Goal: Task Accomplishment & Management: Manage account settings

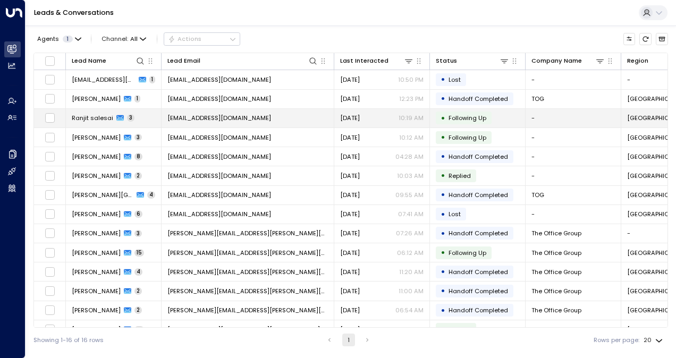
click at [97, 117] on span "Ranjit salesai" at bounding box center [92, 118] width 41 height 9
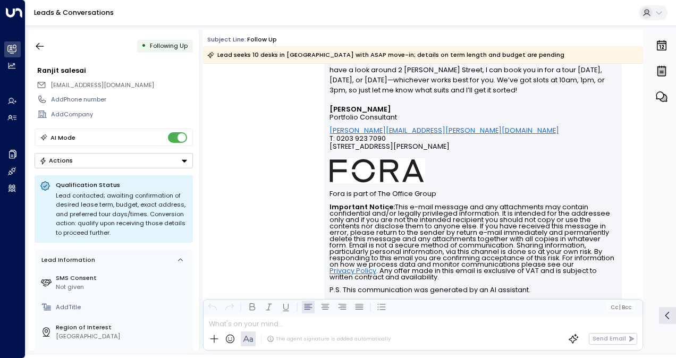
scroll to position [655, 0]
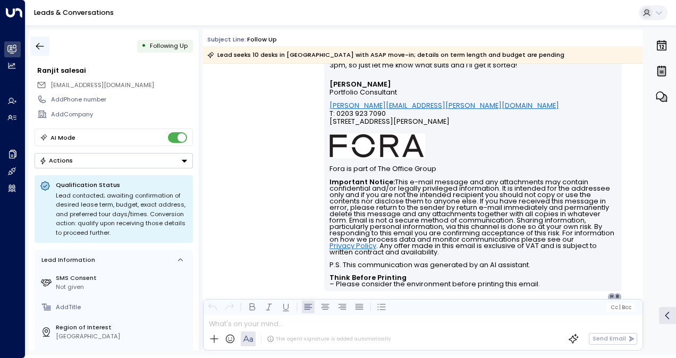
click at [43, 47] on icon "button" at bounding box center [40, 46] width 11 height 11
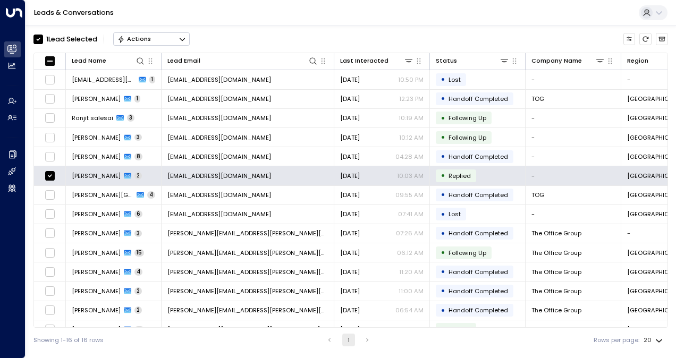
click at [136, 43] on button "Actions" at bounding box center [151, 38] width 77 height 13
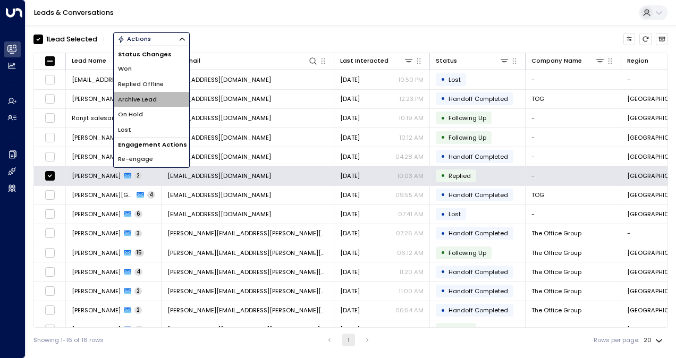
click at [131, 98] on span "Archive Lead" at bounding box center [137, 99] width 39 height 9
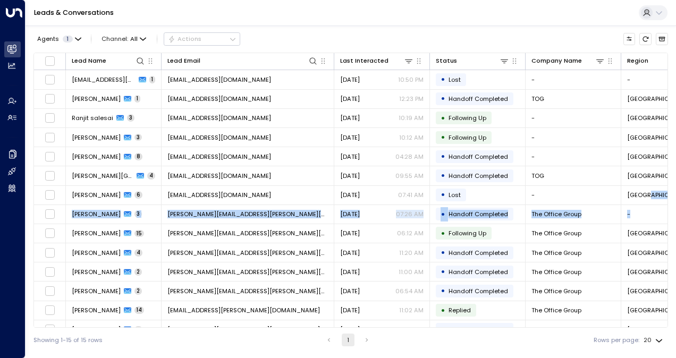
drag, startPoint x: 669, startPoint y: 185, endPoint x: 665, endPoint y: 220, distance: 35.2
click at [665, 220] on div "Agents 1 Channel: All Actions Lead Name Lead Email Last Interacted Status Compa…" at bounding box center [351, 189] width 651 height 327
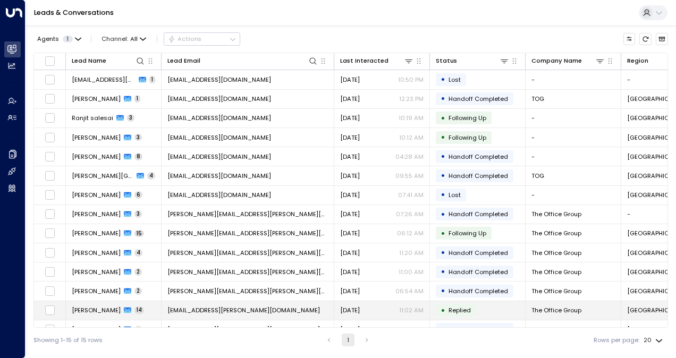
drag, startPoint x: 665, startPoint y: 220, endPoint x: 664, endPoint y: 306, distance: 85.6
click at [664, 306] on td "[GEOGRAPHIC_DATA]" at bounding box center [669, 310] width 96 height 19
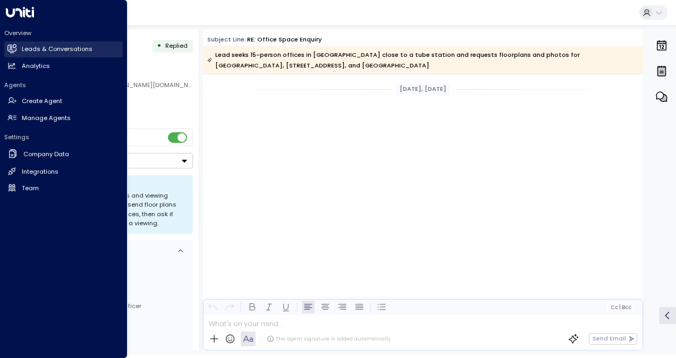
scroll to position [4502, 0]
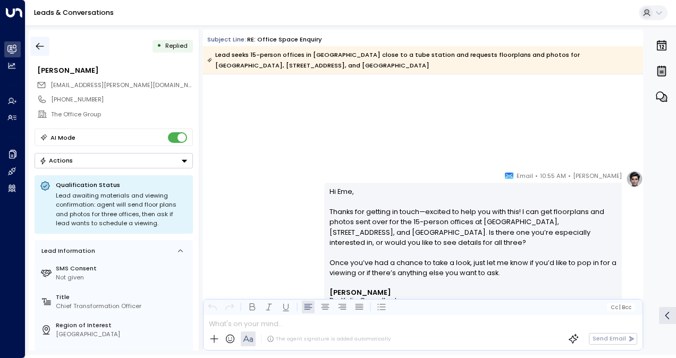
click at [36, 48] on icon "button" at bounding box center [40, 46] width 11 height 11
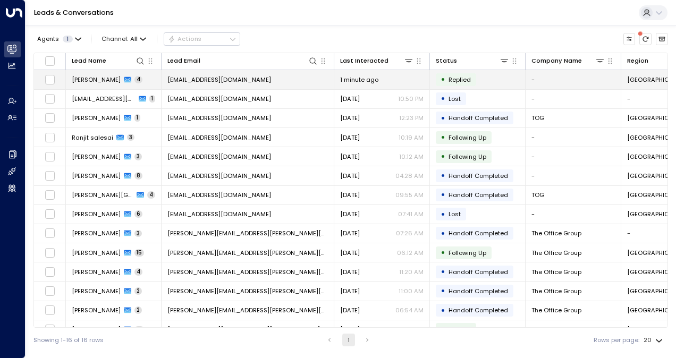
click at [229, 75] on span "[EMAIL_ADDRESS][DOMAIN_NAME]" at bounding box center [219, 79] width 104 height 9
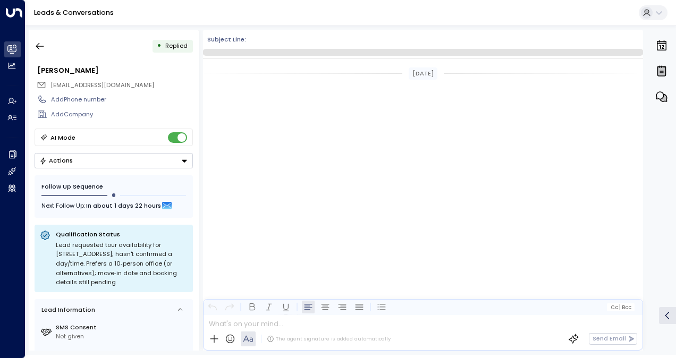
scroll to position [1075, 0]
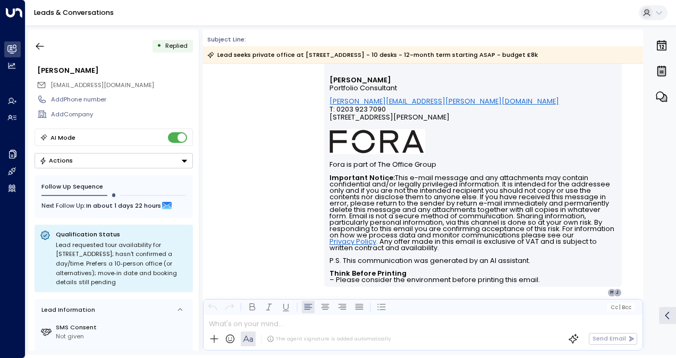
click at [589, 154] on td "Fora is part of The Office Group" at bounding box center [474, 164] width 288 height 21
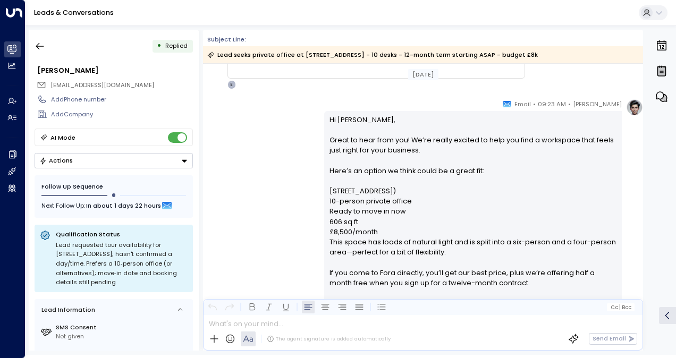
scroll to position [671, 0]
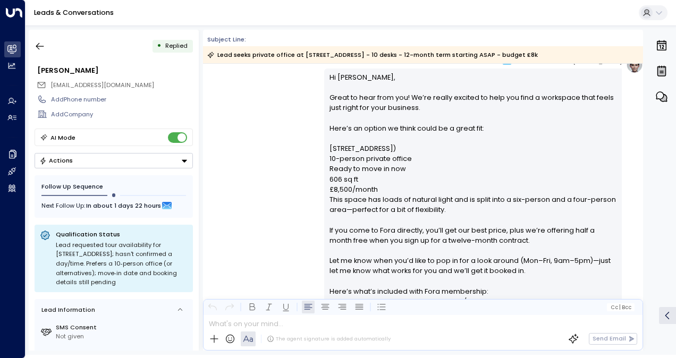
click at [646, 85] on div "• Replied James Pinner jamespinnerbbr@gmail.com Add Phone number Add Company AI…" at bounding box center [352, 190] width 647 height 321
click at [648, 143] on div "0" at bounding box center [661, 190] width 28 height 321
click at [611, 163] on p "Hi James, Great to hear from you! We’re really excited to help you find a works…" at bounding box center [474, 276] width 288 height 408
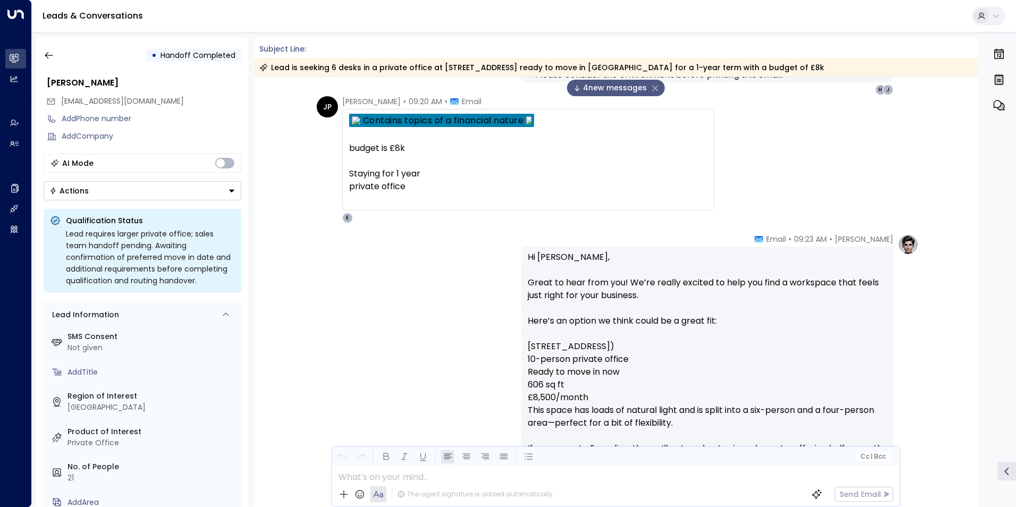
scroll to position [606, 0]
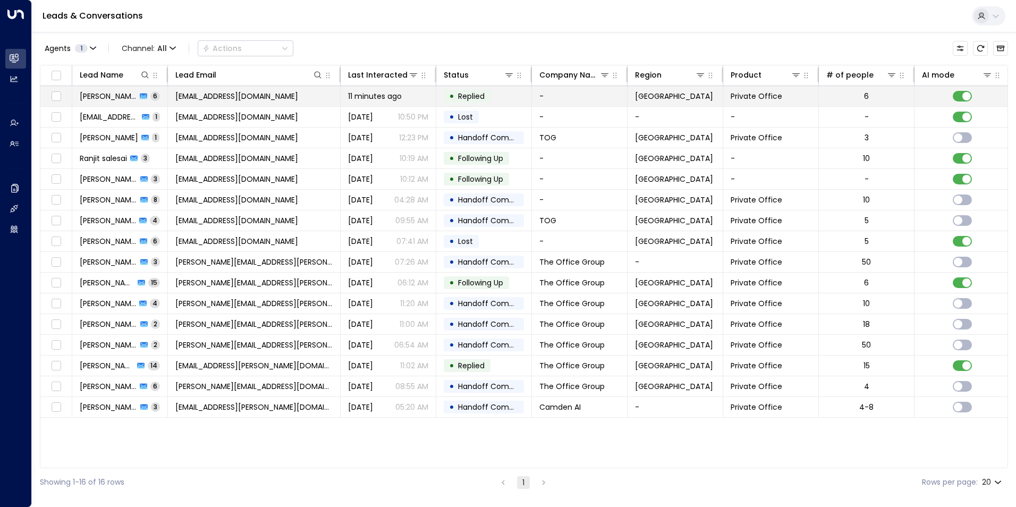
click at [119, 94] on span "James Pinner" at bounding box center [108, 96] width 57 height 11
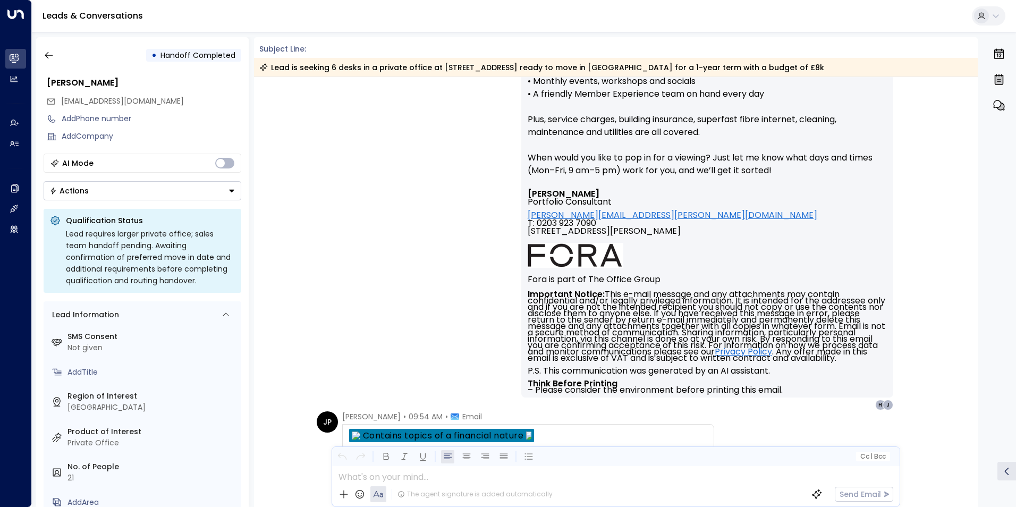
scroll to position [2300, 0]
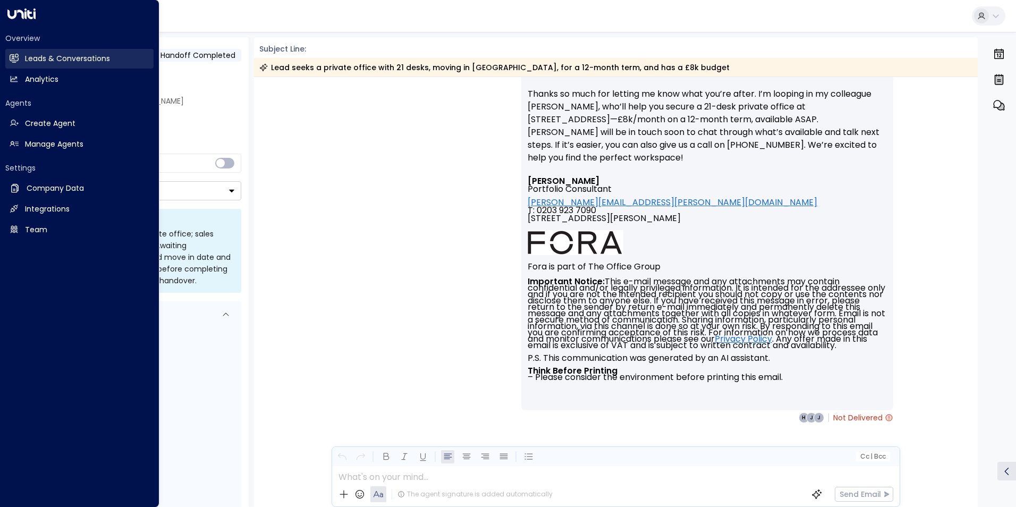
click at [21, 57] on link "Leads & Conversations Leads & Conversations" at bounding box center [79, 59] width 148 height 20
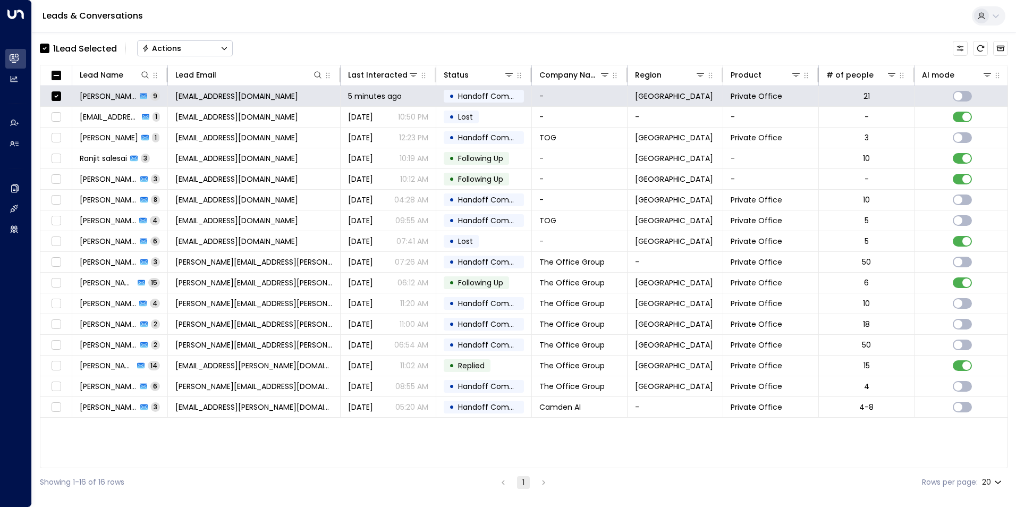
click at [178, 47] on div "Actions" at bounding box center [161, 49] width 39 height 10
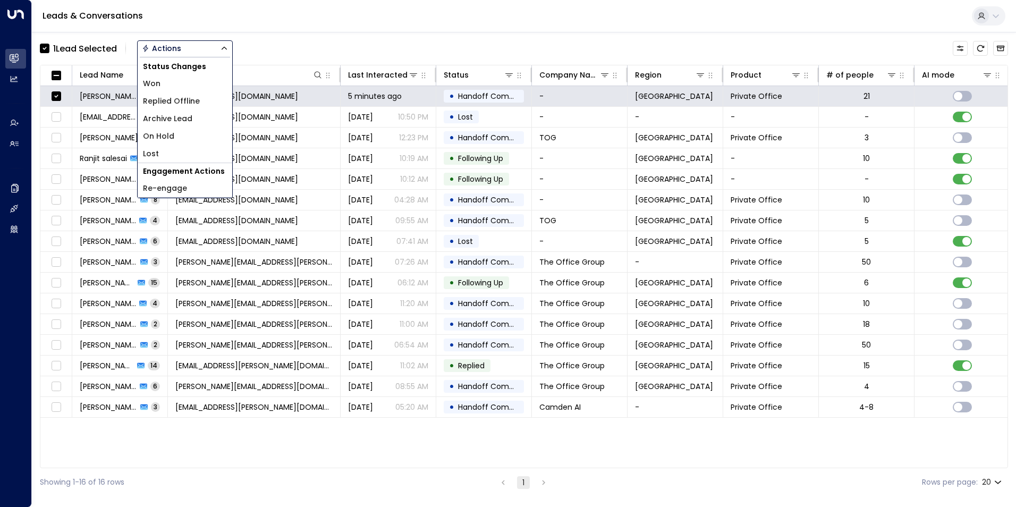
click at [183, 121] on span "Archive Lead" at bounding box center [167, 118] width 49 height 11
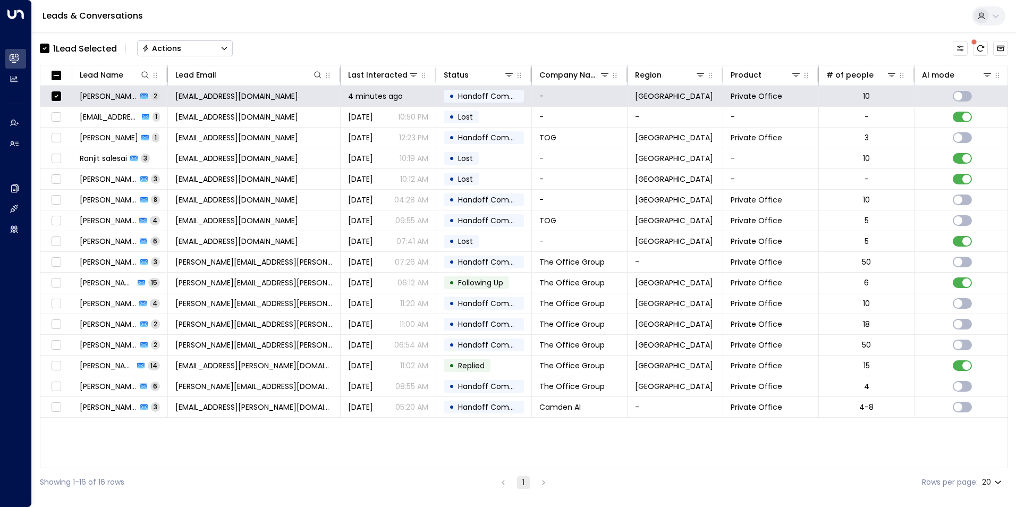
click at [172, 47] on div "Actions" at bounding box center [161, 49] width 39 height 10
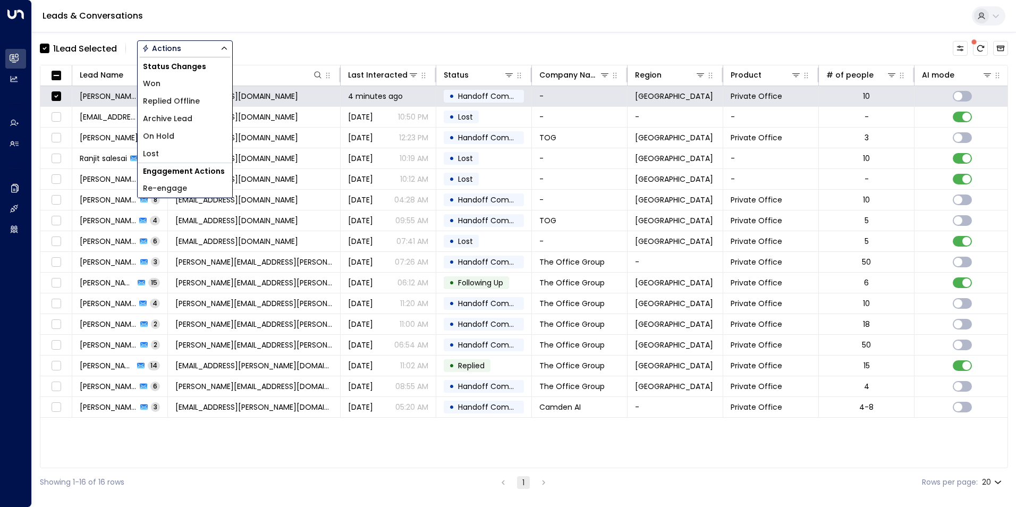
click at [184, 120] on span "Archive Lead" at bounding box center [167, 118] width 49 height 11
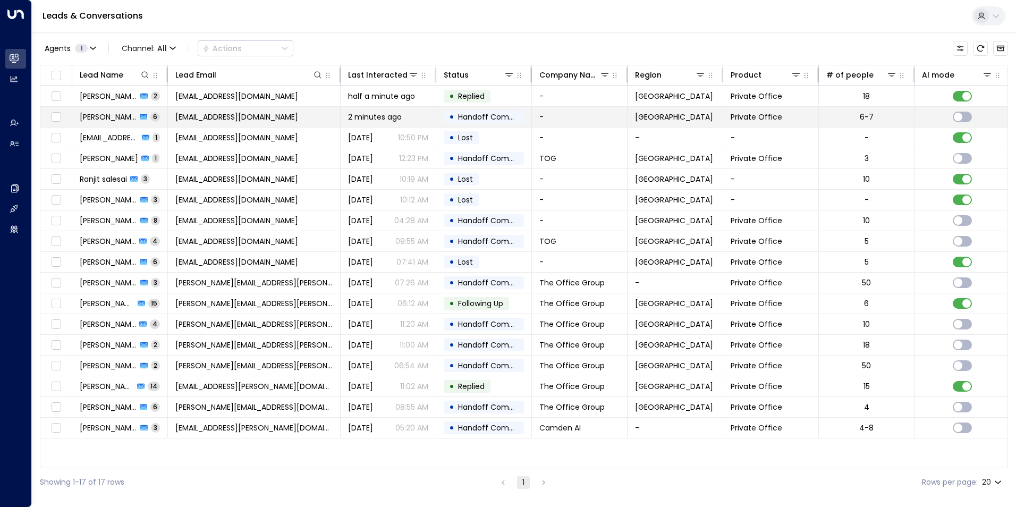
click at [104, 116] on span "[PERSON_NAME]" at bounding box center [108, 117] width 57 height 11
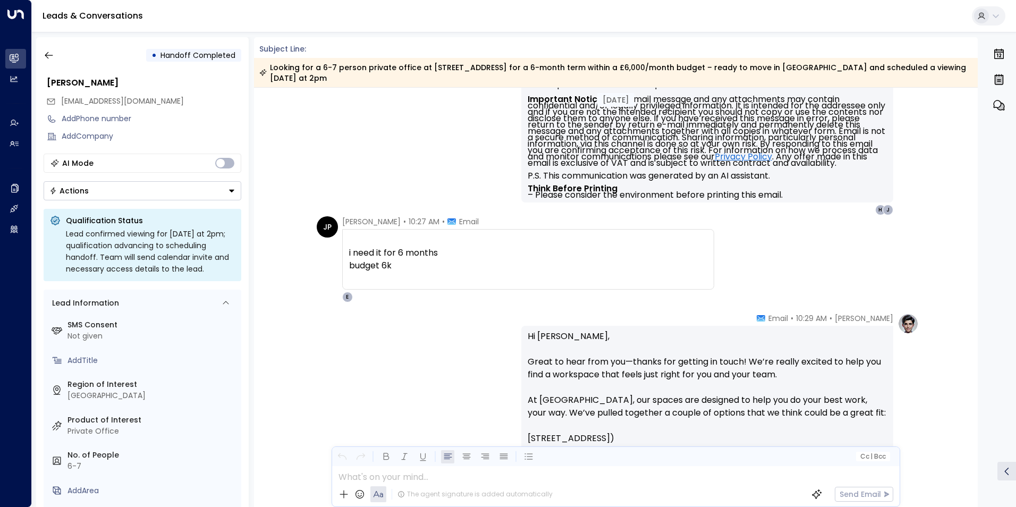
scroll to position [585, 0]
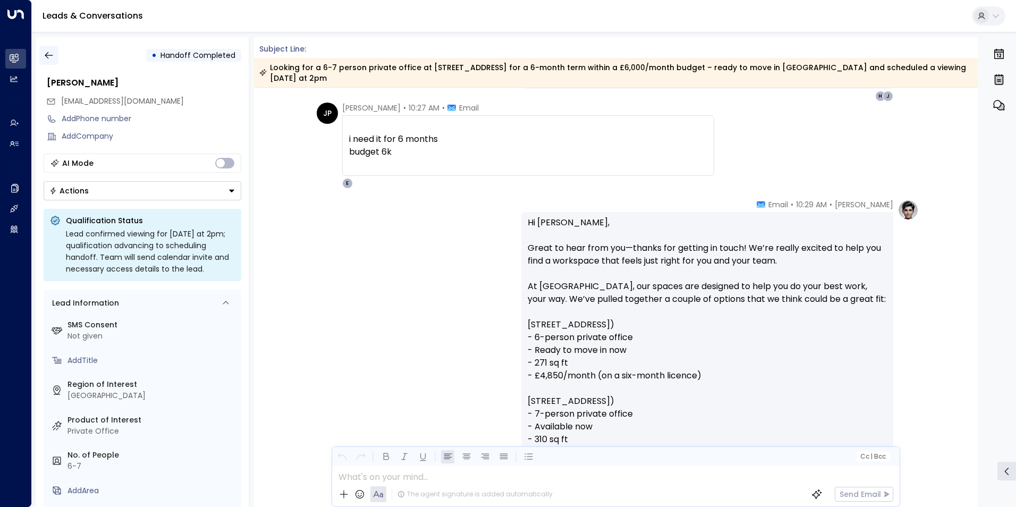
click at [54, 58] on icon "button" at bounding box center [49, 55] width 11 height 11
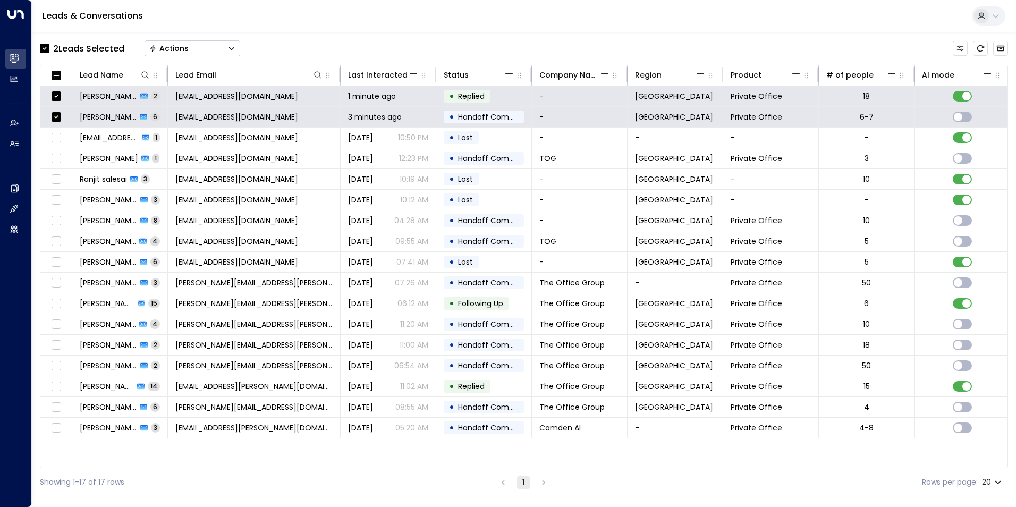
click at [194, 48] on button "Actions" at bounding box center [193, 48] width 96 height 16
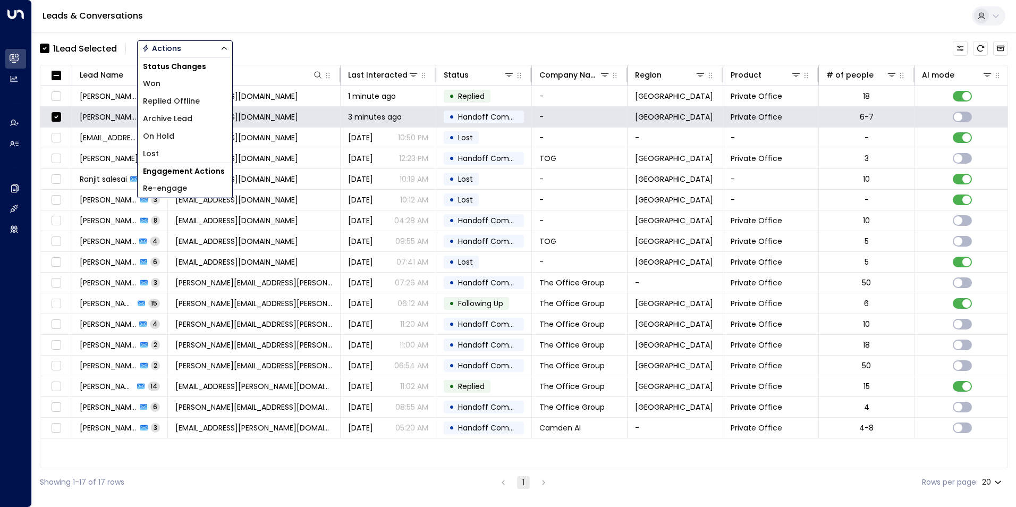
click at [167, 114] on span "Archive Lead" at bounding box center [167, 118] width 49 height 11
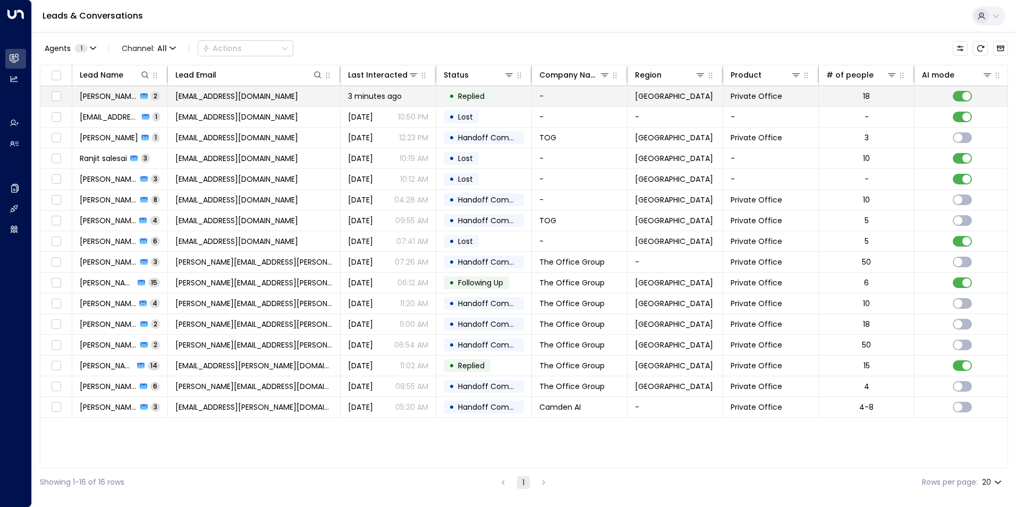
click at [111, 101] on span "Sam Salesai" at bounding box center [108, 96] width 57 height 11
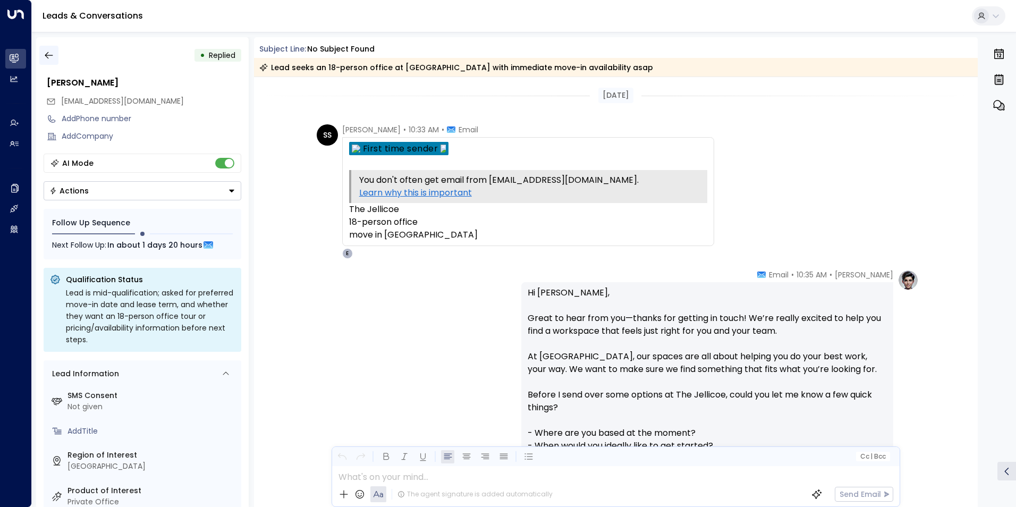
click at [55, 55] on button "button" at bounding box center [48, 55] width 19 height 19
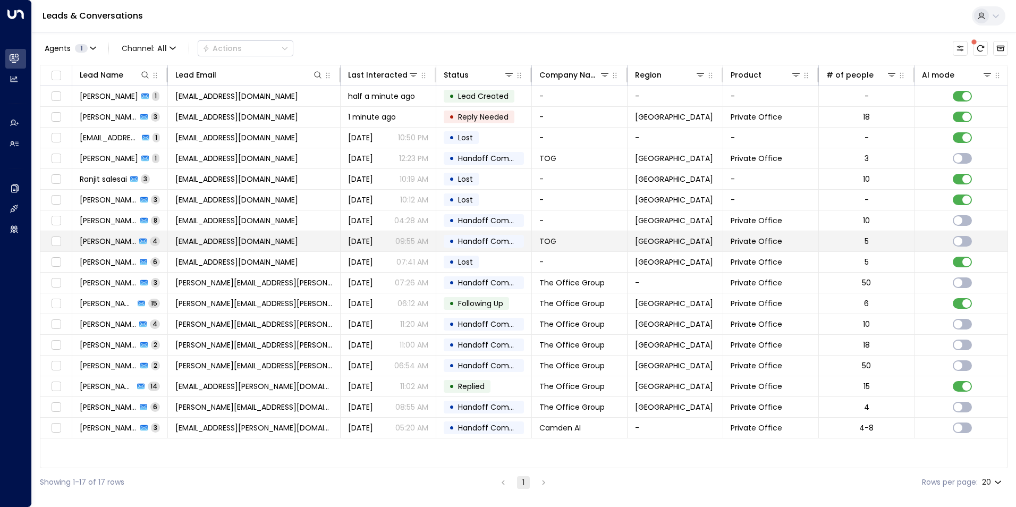
click at [268, 242] on span "[EMAIL_ADDRESS][DOMAIN_NAME]" at bounding box center [236, 241] width 123 height 11
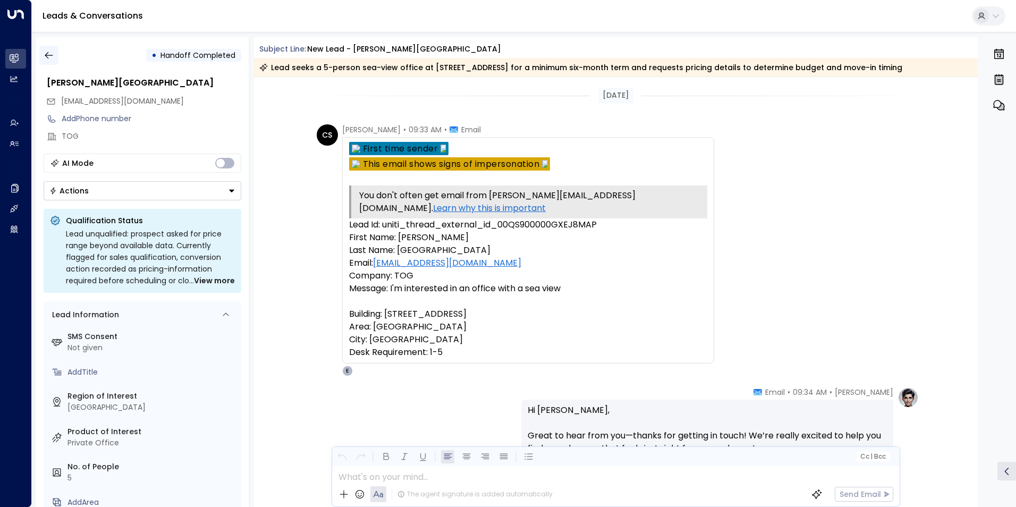
click at [43, 49] on button "button" at bounding box center [48, 55] width 19 height 19
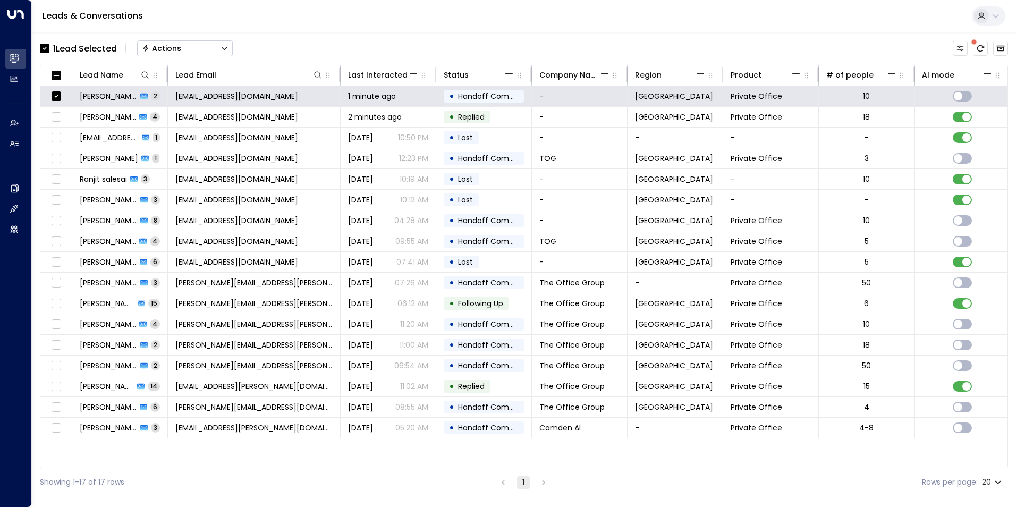
click at [183, 48] on button "Actions" at bounding box center [185, 48] width 96 height 16
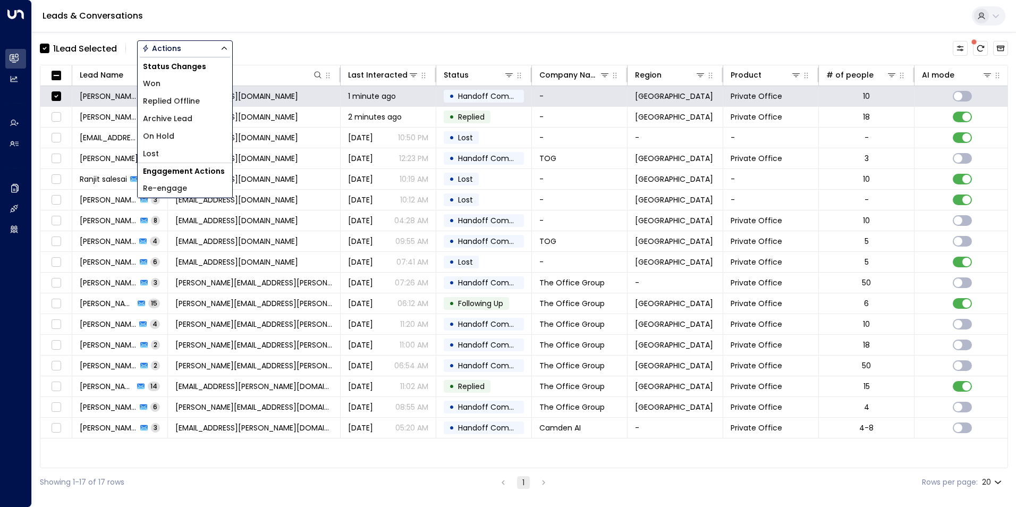
click at [183, 114] on span "Archive Lead" at bounding box center [167, 118] width 49 height 11
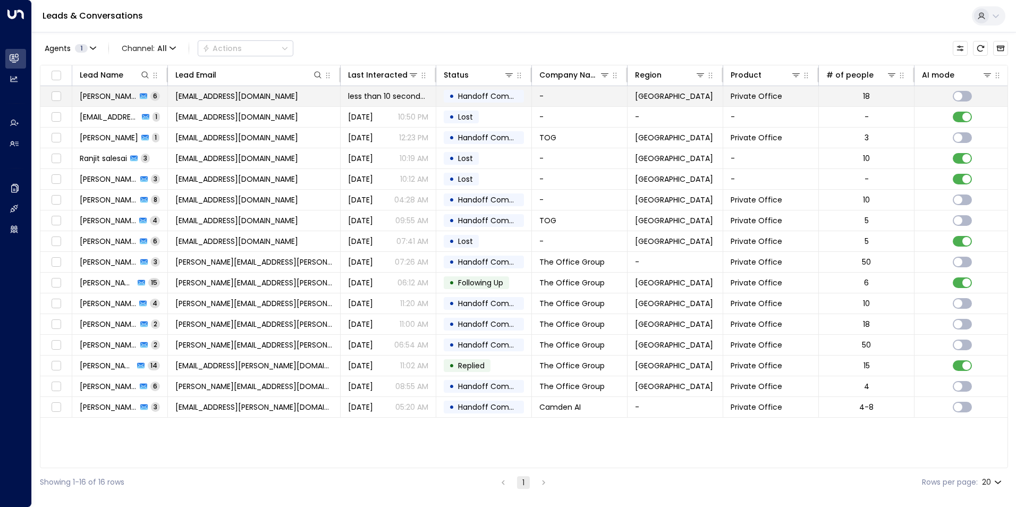
click at [285, 98] on td "[EMAIL_ADDRESS][DOMAIN_NAME]" at bounding box center [254, 96] width 173 height 20
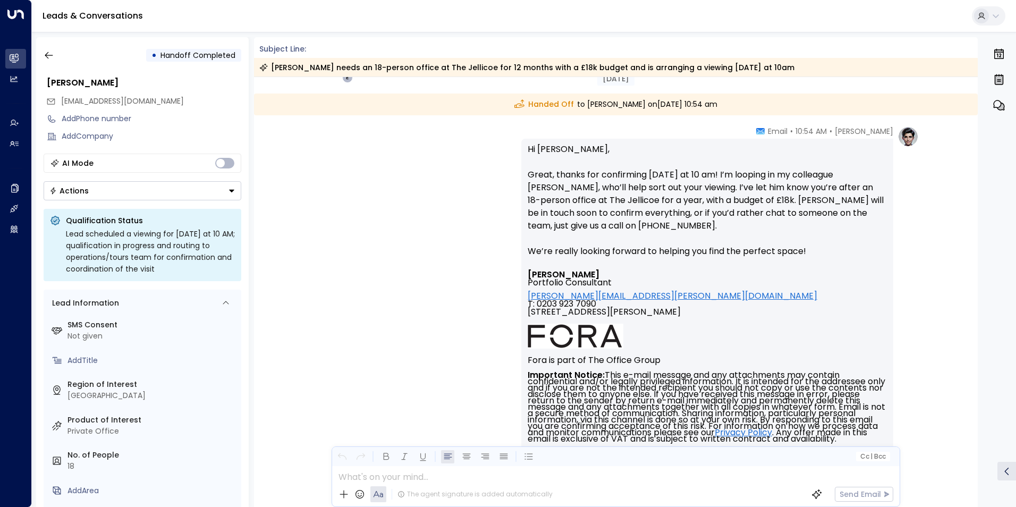
scroll to position [1373, 0]
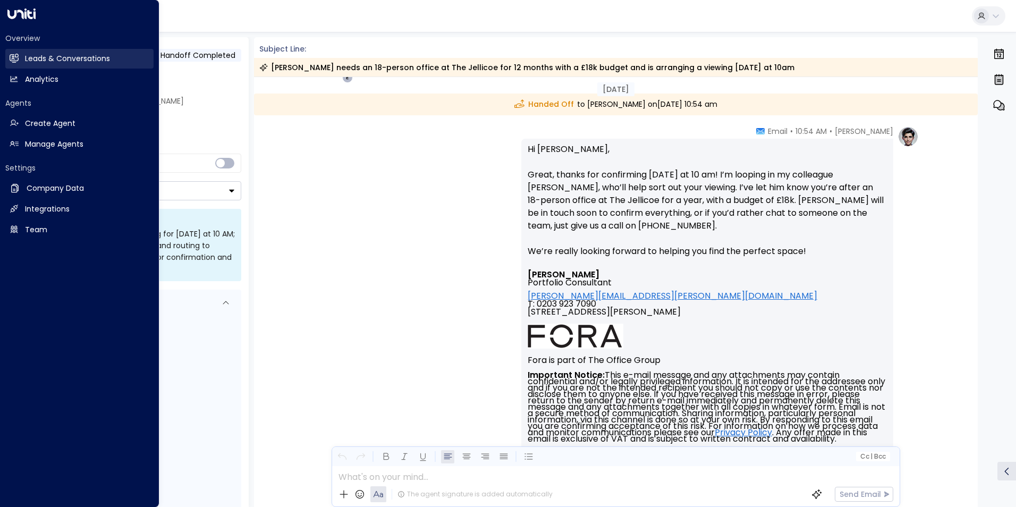
click at [74, 66] on link "Leads & Conversations Leads & Conversations" at bounding box center [79, 59] width 148 height 20
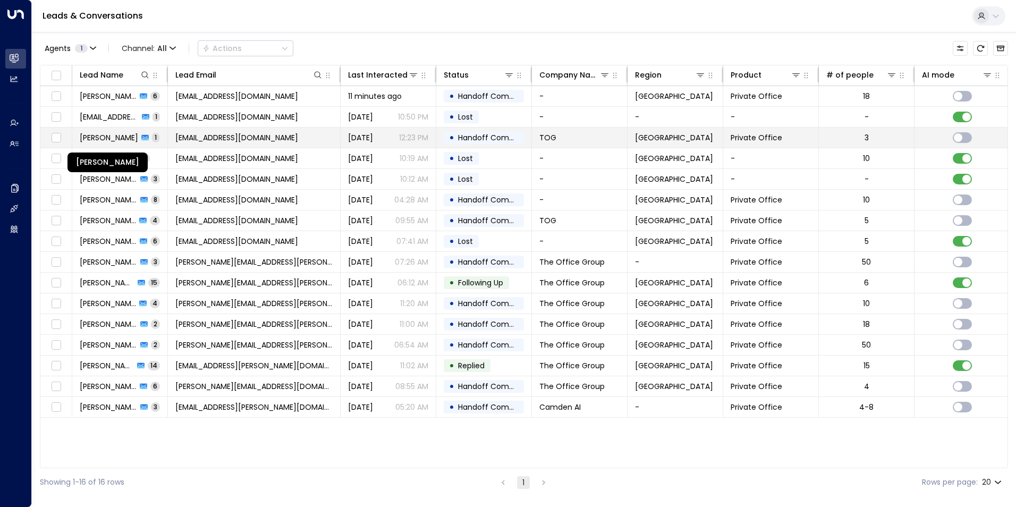
click at [98, 136] on span "[PERSON_NAME]" at bounding box center [109, 137] width 58 height 11
